Goal: Task Accomplishment & Management: Use online tool/utility

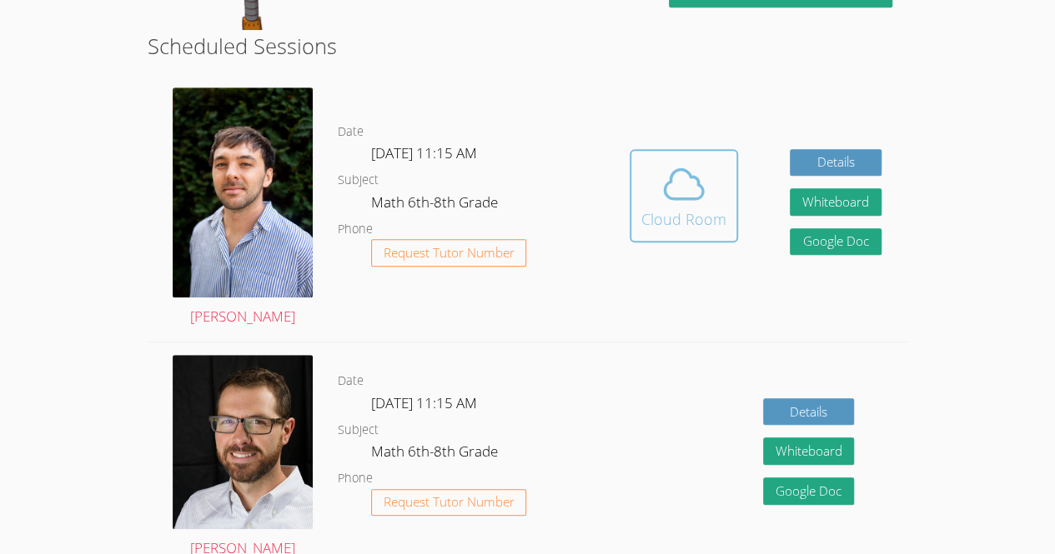
click at [640, 243] on button "Cloud Room" at bounding box center [683, 195] width 108 height 93
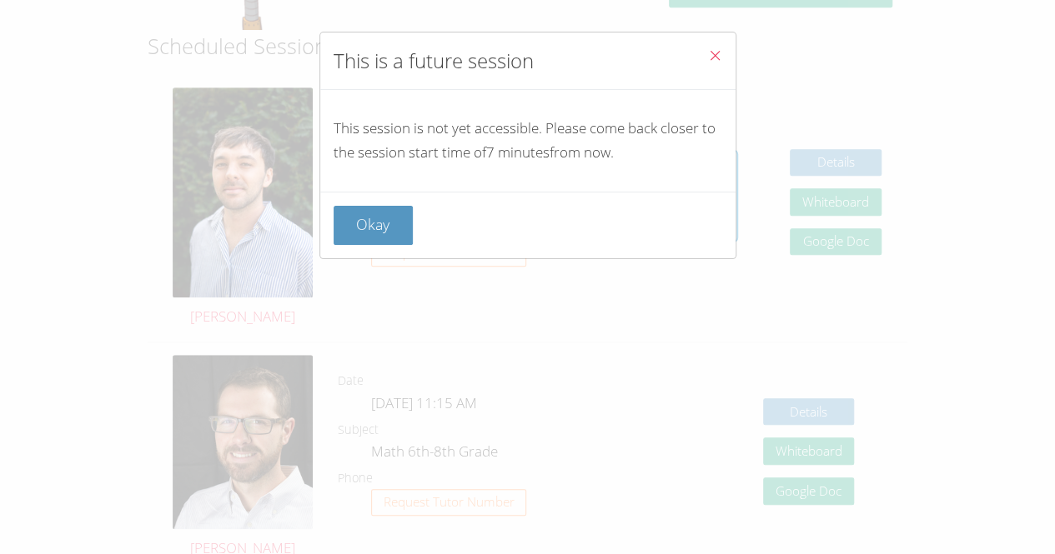
click at [708, 50] on icon "Close" at bounding box center [715, 55] width 14 height 14
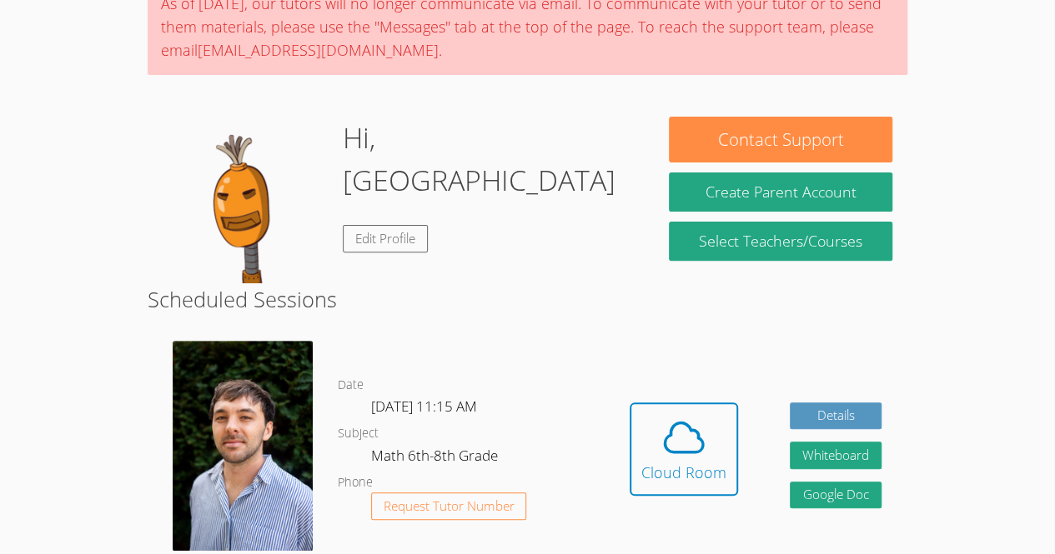
scroll to position [217, 0]
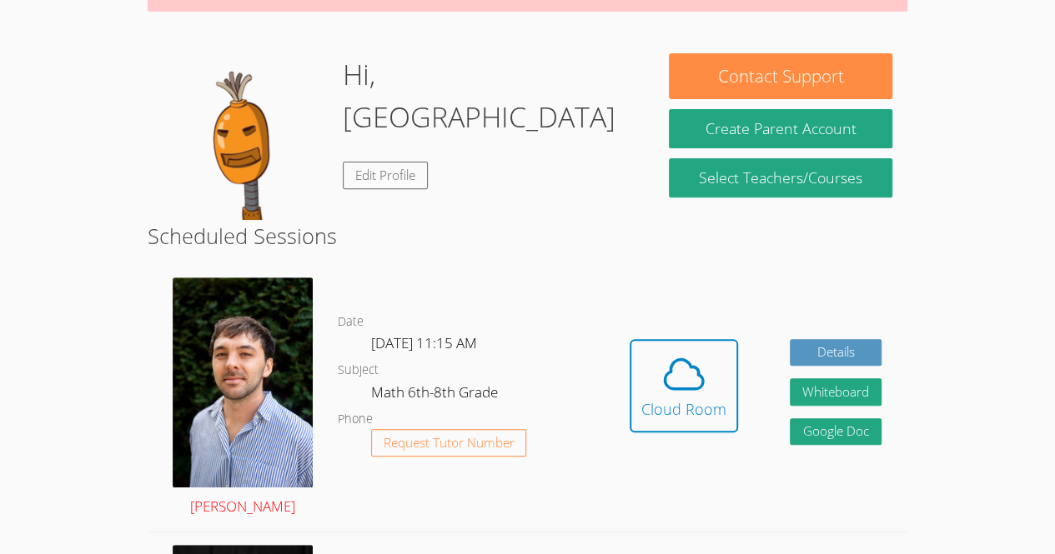
click at [242, 365] on img at bounding box center [243, 383] width 140 height 210
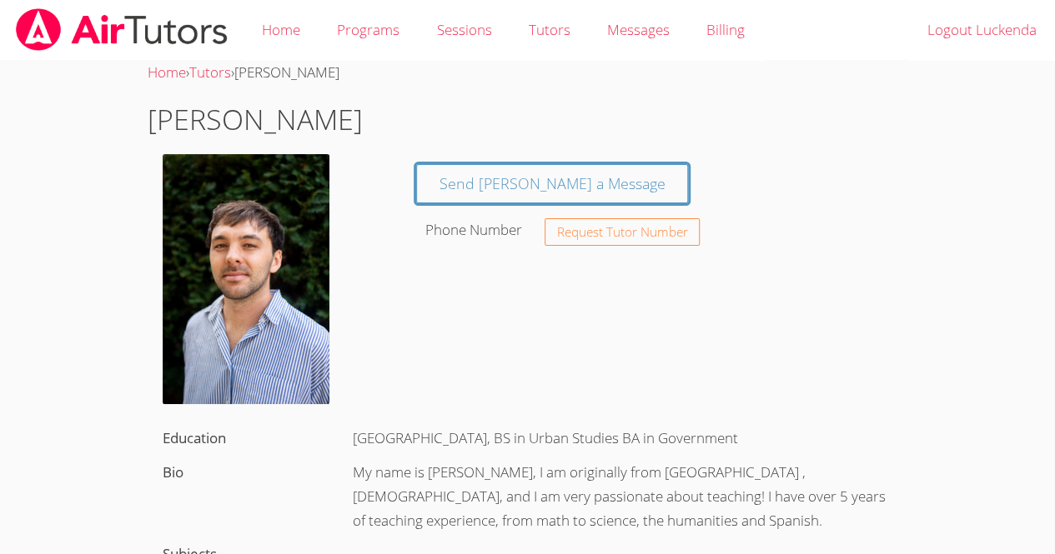
scroll to position [217, 0]
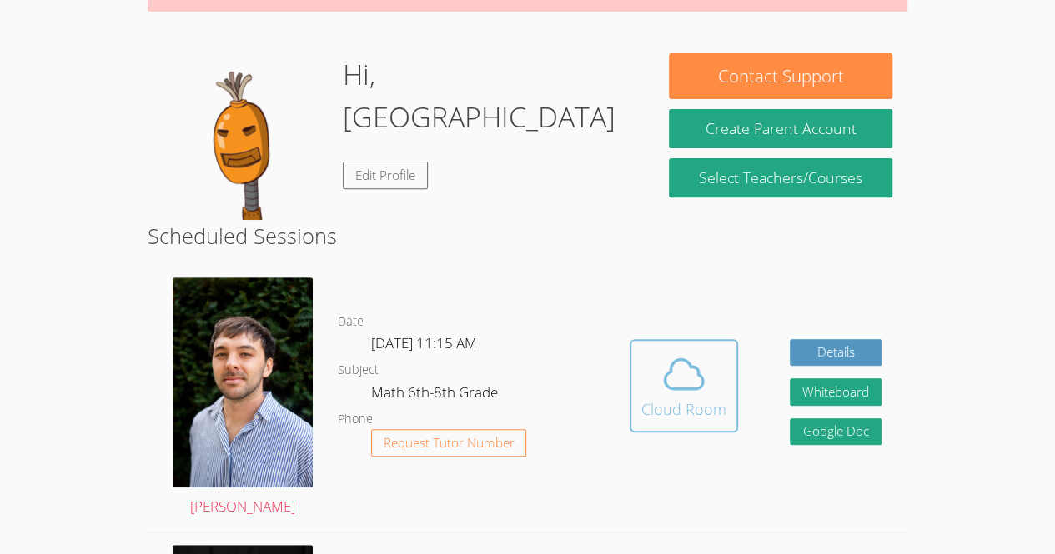
click at [673, 370] on icon at bounding box center [683, 374] width 47 height 47
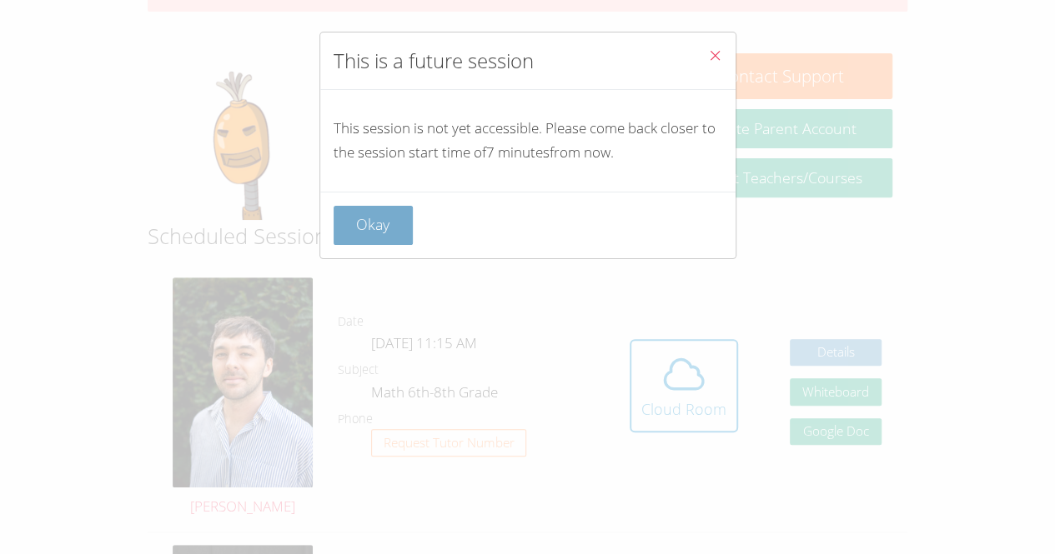
click at [358, 218] on button "Okay" at bounding box center [373, 225] width 80 height 39
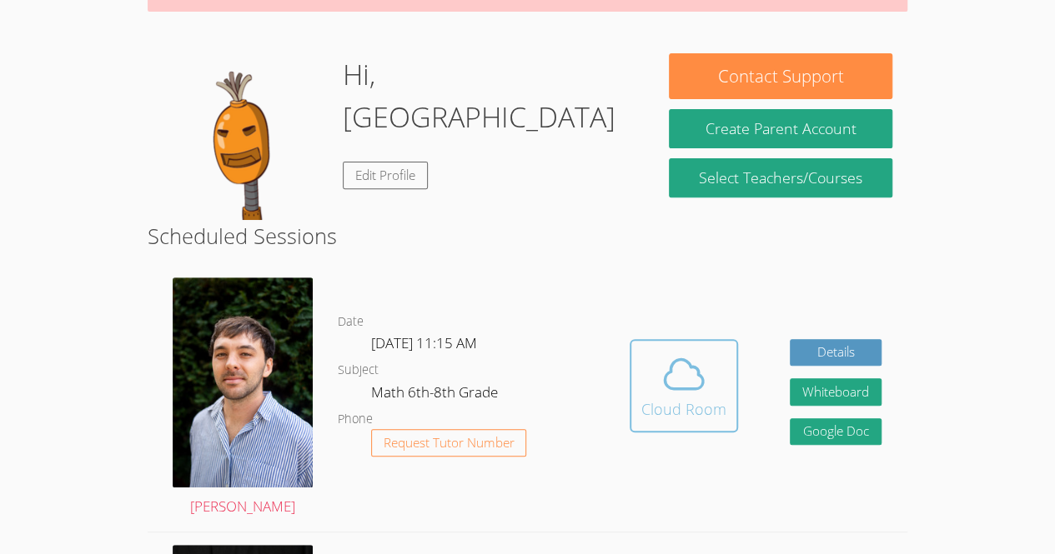
click at [680, 409] on div "Cloud Room" at bounding box center [683, 409] width 85 height 23
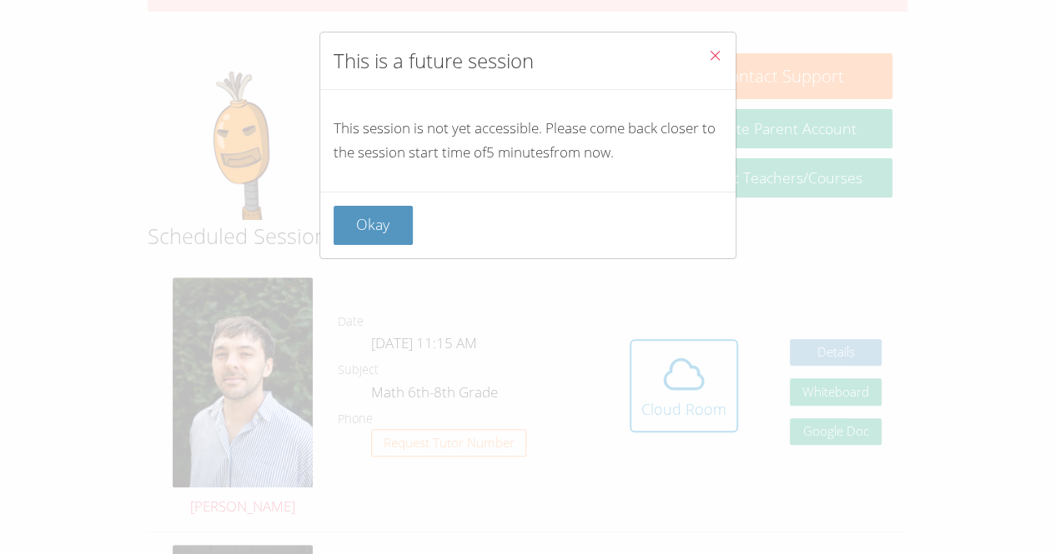
click at [366, 174] on div "This session is not yet accessible. Please come back closer to the session star…" at bounding box center [527, 141] width 415 height 102
click at [369, 232] on button "Okay" at bounding box center [373, 225] width 80 height 39
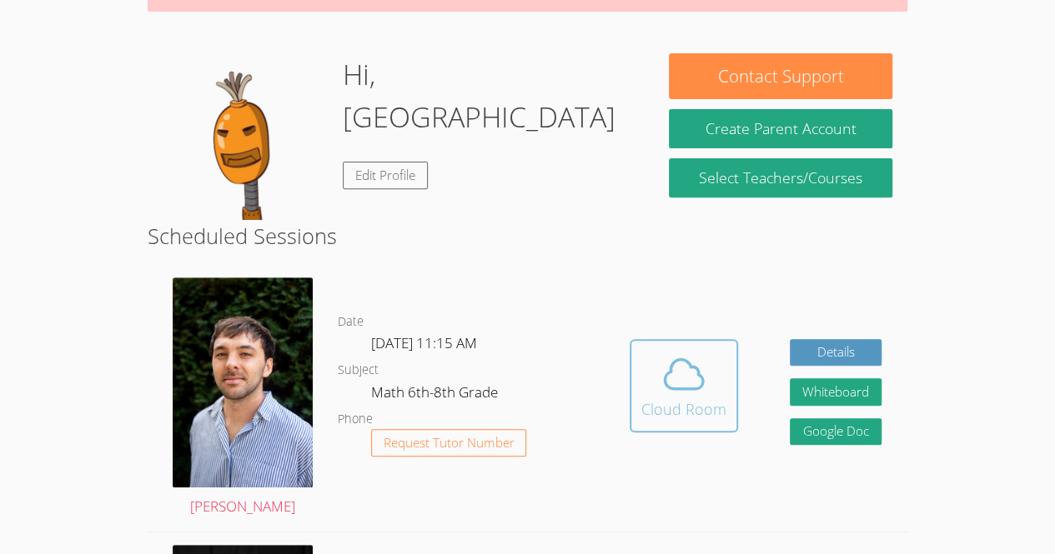
click at [654, 398] on span at bounding box center [683, 374] width 85 height 47
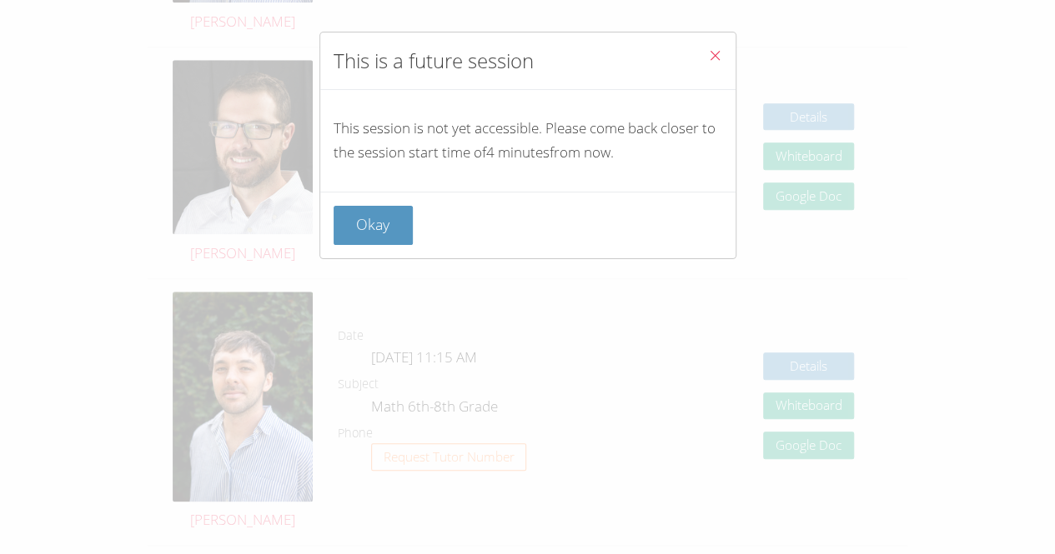
scroll to position [1025, 0]
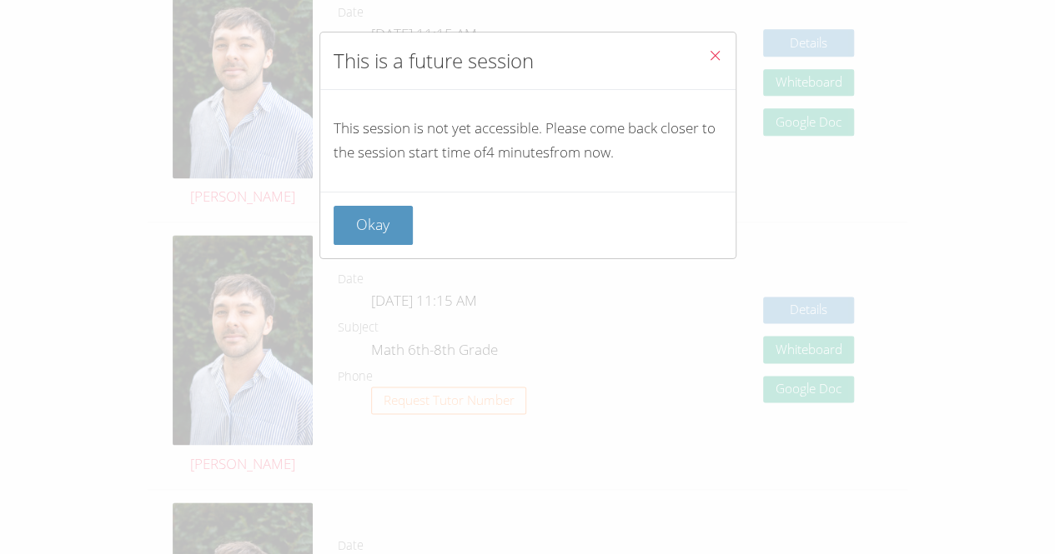
click at [7, 448] on div "This is a future session This session is not yet accessible. Please come back c…" at bounding box center [527, 277] width 1055 height 554
click at [9, 452] on div "This is a future session This session is not yet accessible. Please come back c…" at bounding box center [527, 277] width 1055 height 554
click at [10, 455] on div "This is a future session This session is not yet accessible. Please come back c…" at bounding box center [527, 277] width 1055 height 554
click at [8, 458] on div "This is a future session This session is not yet accessible. Please come back c…" at bounding box center [527, 277] width 1055 height 554
click at [8, 452] on div "This is a future session This session is not yet accessible. Please come back c…" at bounding box center [527, 277] width 1055 height 554
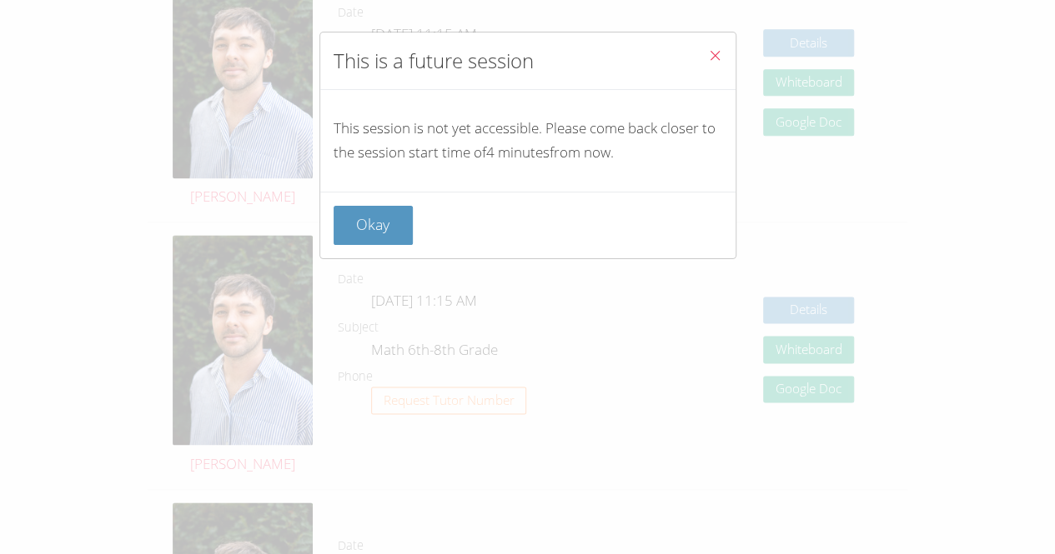
click at [708, 55] on icon "Close" at bounding box center [715, 55] width 14 height 14
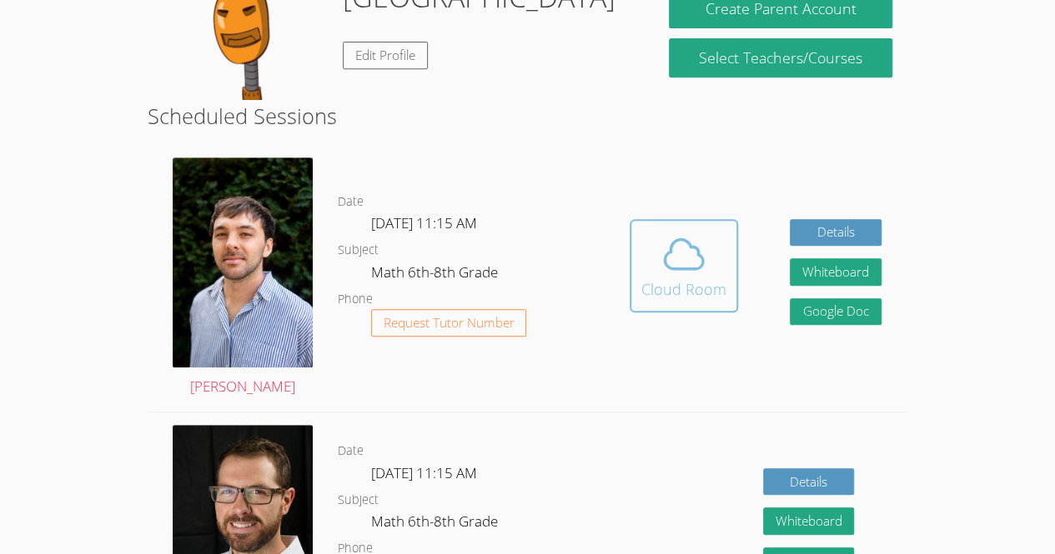
click at [728, 283] on button "Cloud Room" at bounding box center [683, 265] width 108 height 93
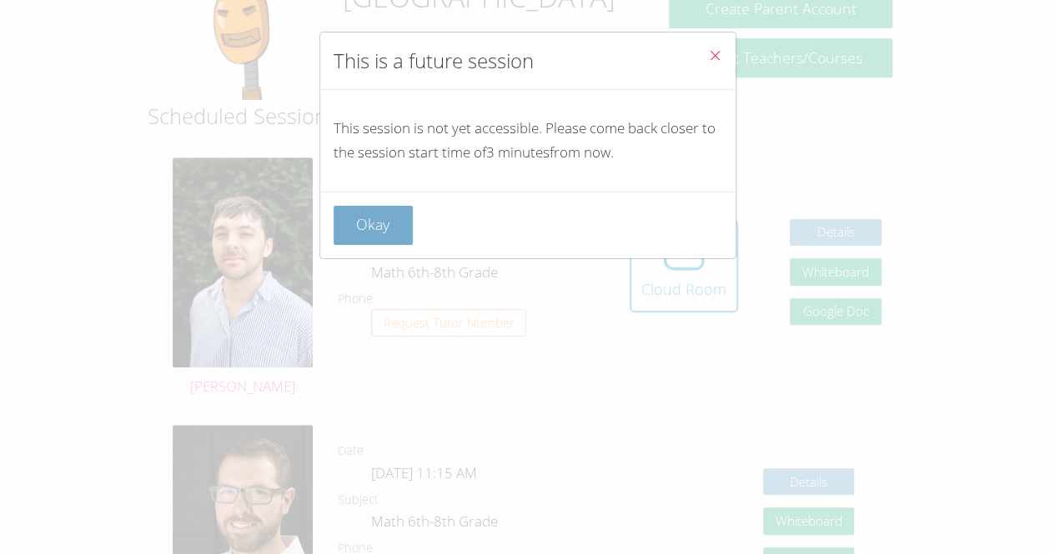
click at [383, 221] on button "Okay" at bounding box center [373, 225] width 80 height 39
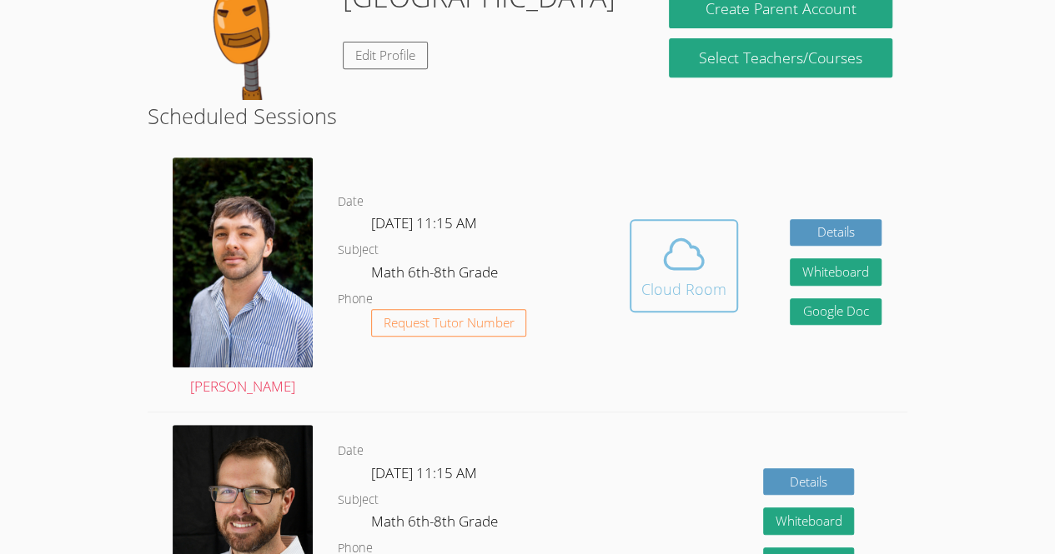
click at [711, 275] on span at bounding box center [683, 254] width 85 height 47
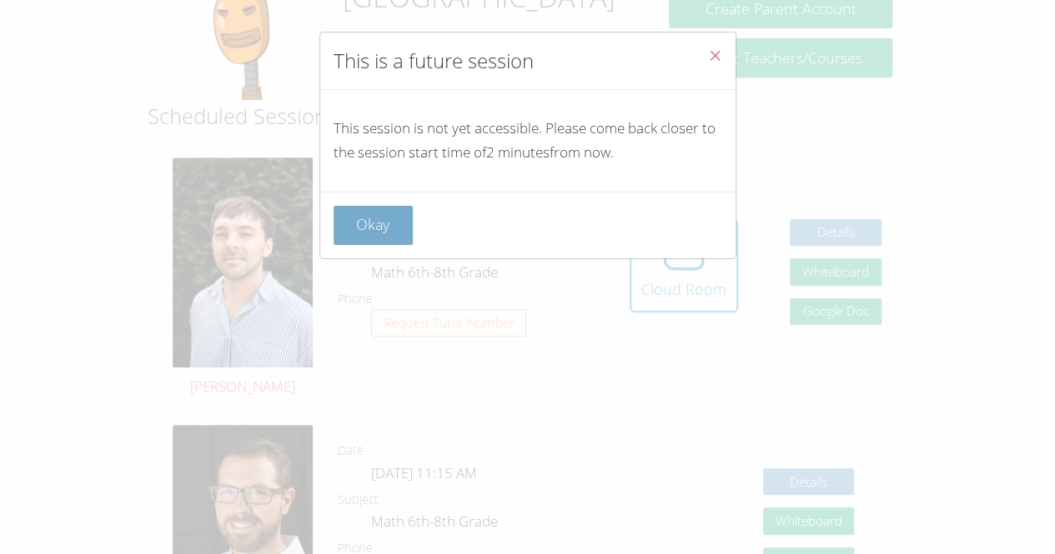
click at [355, 232] on button "Okay" at bounding box center [373, 225] width 80 height 39
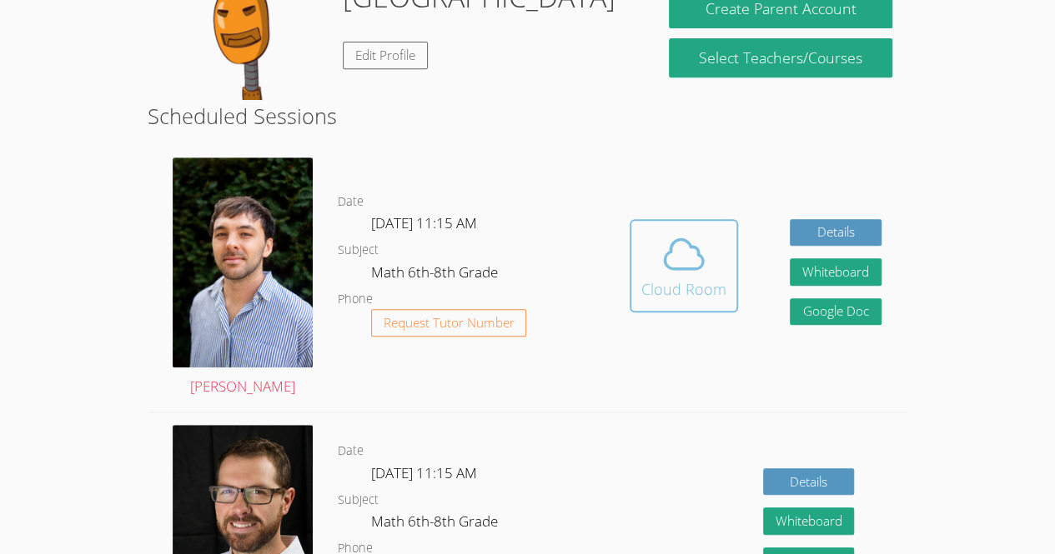
click at [725, 288] on button "Cloud Room" at bounding box center [683, 265] width 108 height 93
click at [683, 313] on button "Cloud Room" at bounding box center [683, 265] width 108 height 93
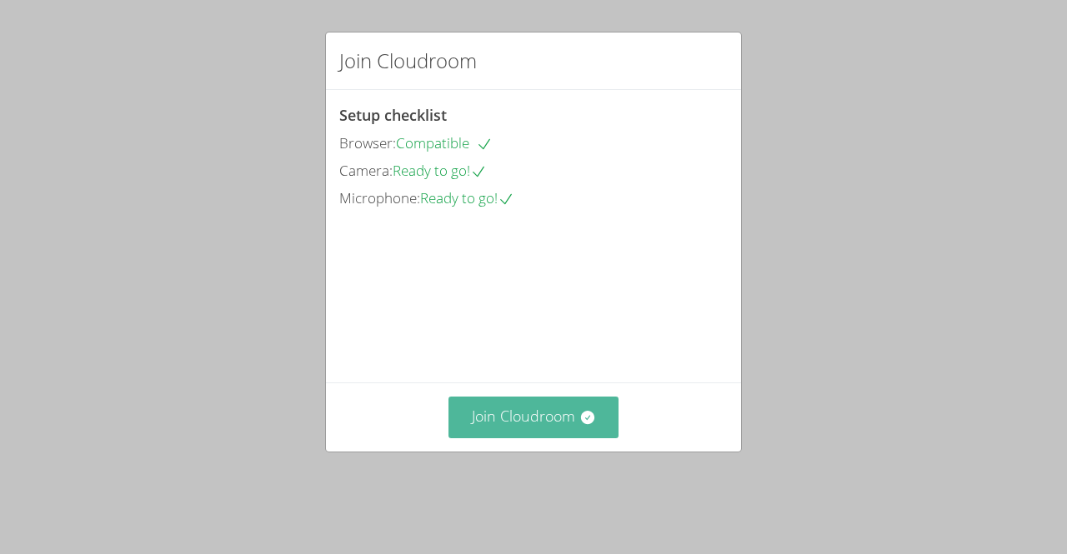
click at [542, 434] on button "Join Cloudroom" at bounding box center [533, 417] width 171 height 41
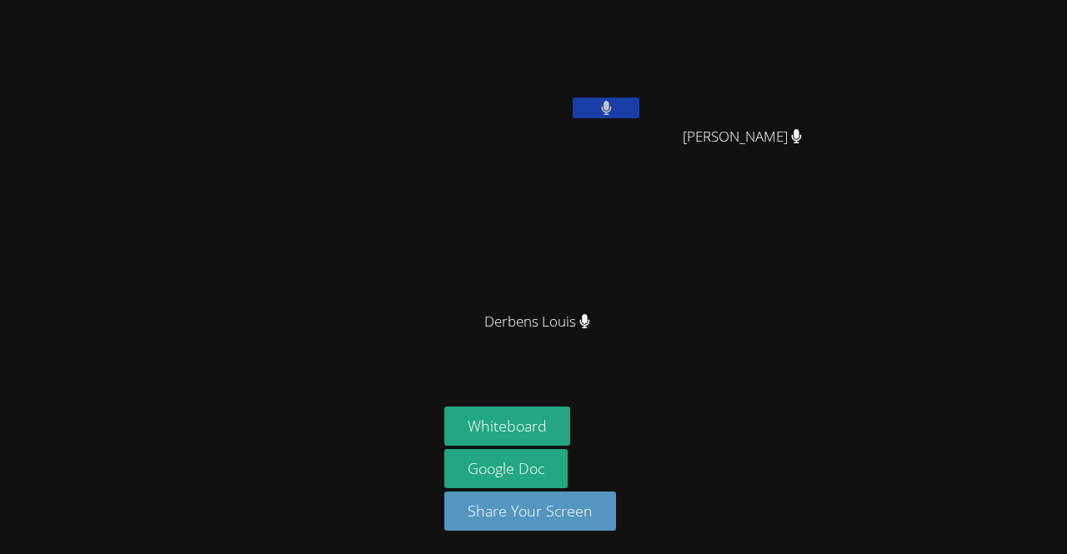
drag, startPoint x: 509, startPoint y: 46, endPoint x: 494, endPoint y: 21, distance: 29.2
click at [494, 21] on video at bounding box center [543, 63] width 198 height 112
click at [531, 416] on button "Whiteboard" at bounding box center [507, 426] width 126 height 39
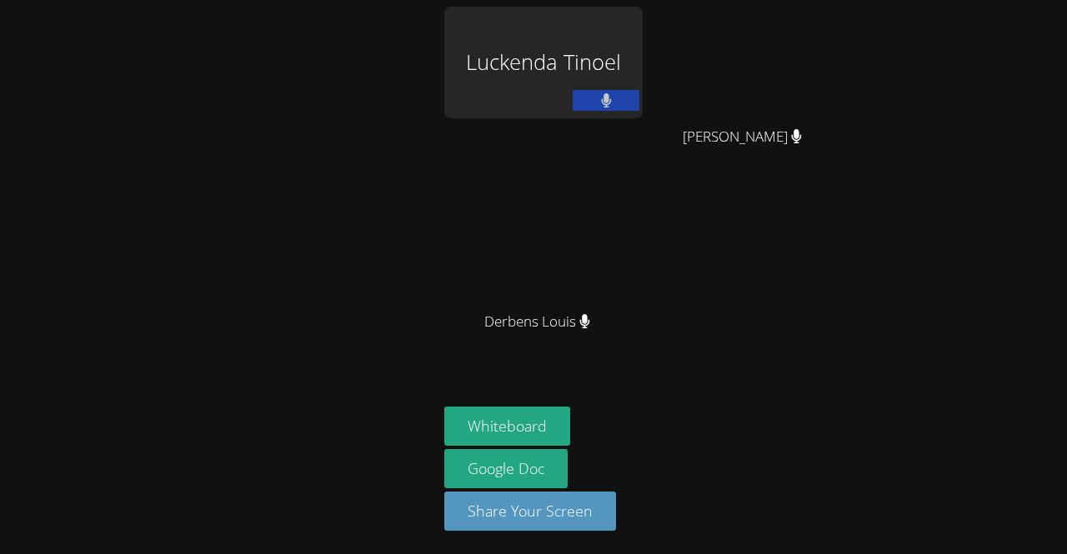
click at [559, 70] on div "Luckenda Tinoel" at bounding box center [543, 63] width 198 height 112
click at [555, 8] on div "Luckenda Tinoel" at bounding box center [543, 63] width 198 height 112
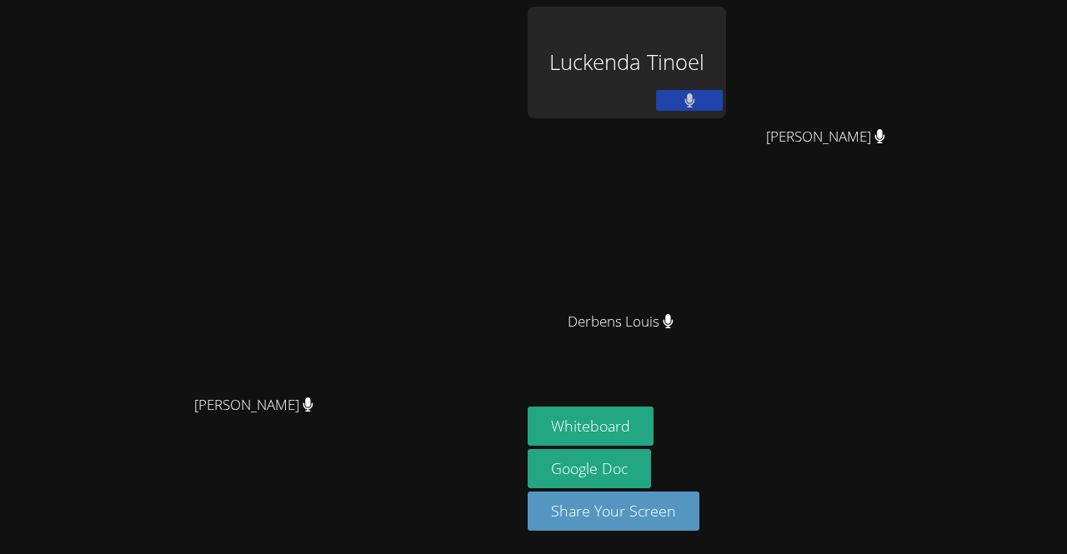
click at [726, 38] on div "Luckenda Tinoel" at bounding box center [627, 63] width 198 height 112
click at [724, 93] on div "Luckenda Tinoel" at bounding box center [627, 63] width 198 height 112
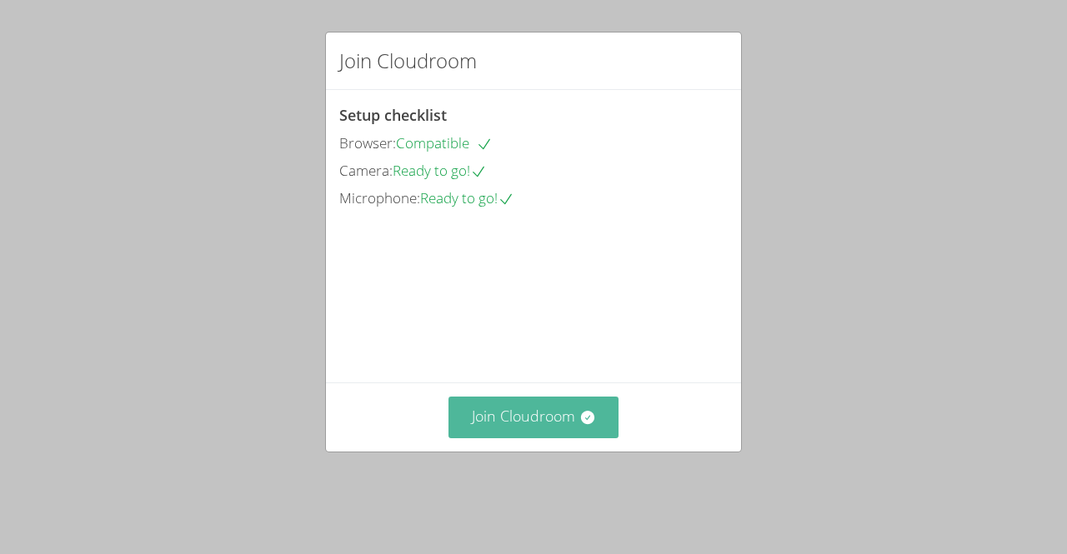
click at [547, 438] on button "Join Cloudroom" at bounding box center [533, 417] width 171 height 41
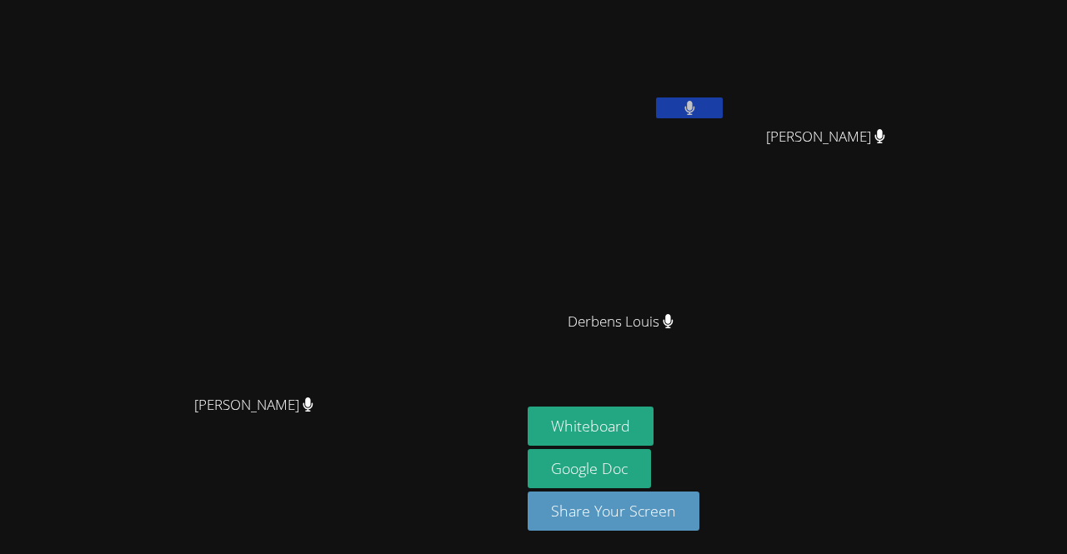
click at [678, 115] on button at bounding box center [689, 108] width 67 height 21
click at [699, 101] on icon at bounding box center [690, 108] width 18 height 14
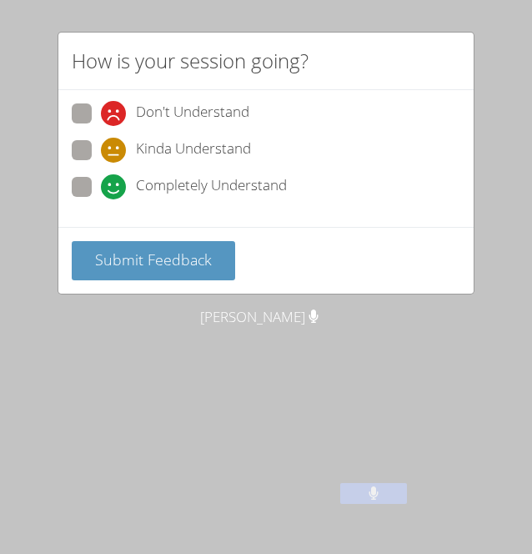
click at [101, 199] on span at bounding box center [101, 199] width 0 height 0
click at [101, 191] on input "Completely Understand" at bounding box center [108, 184] width 14 height 14
radio input "true"
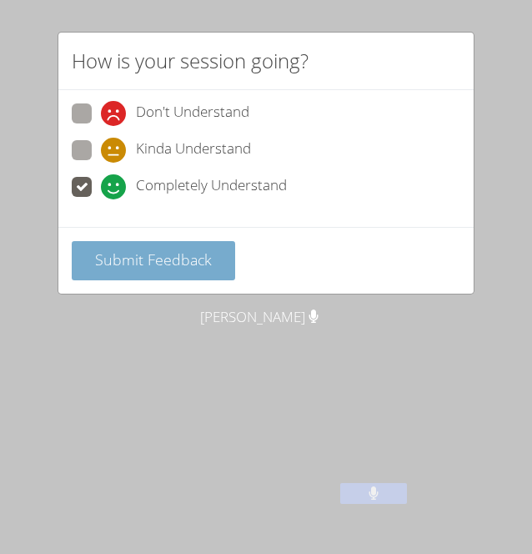
click at [144, 249] on span "Submit Feedback" at bounding box center [153, 259] width 117 height 20
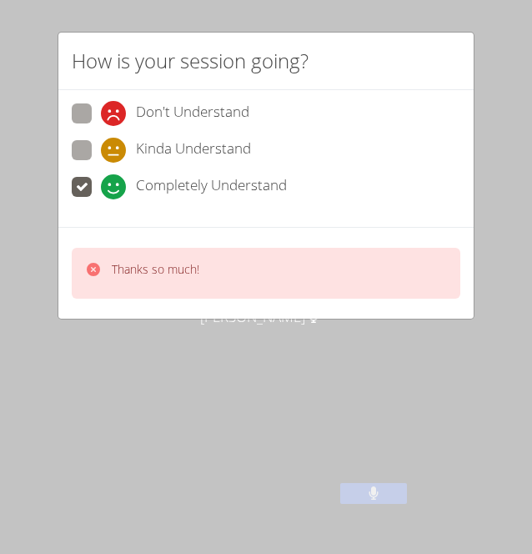
click at [143, 281] on div "Thanks so much!" at bounding box center [156, 273] width 88 height 24
click at [101, 126] on span at bounding box center [101, 126] width 0 height 0
click at [101, 111] on input "Don't Understand" at bounding box center [108, 110] width 14 height 14
radio input "true"
click at [77, 207] on div "Don't Understand Kinda Understand Completely Understand" at bounding box center [265, 158] width 415 height 137
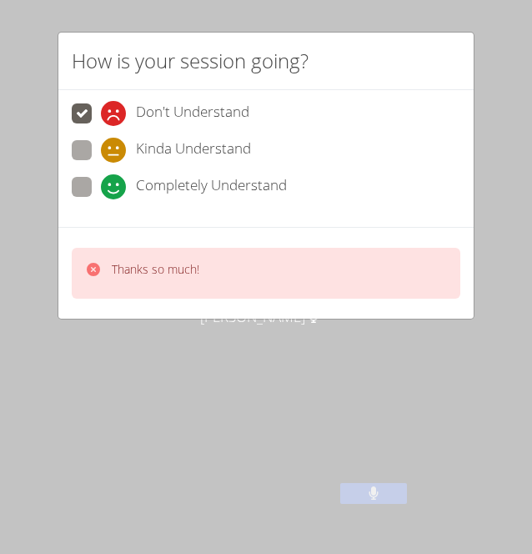
scroll to position [311, 0]
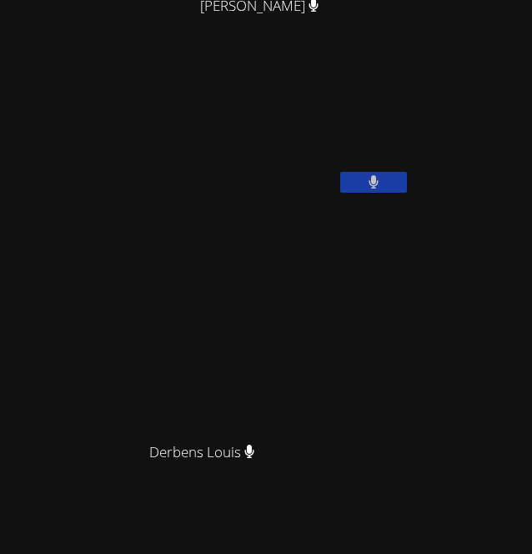
click at [82, 186] on video at bounding box center [132, 130] width 250 height 125
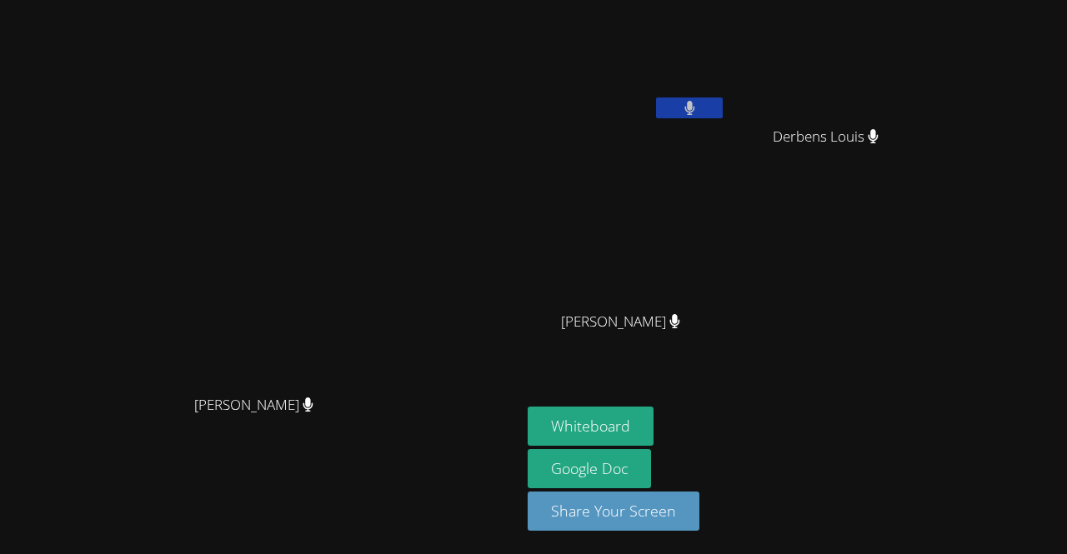
scroll to position [0, 0]
